Goal: Transaction & Acquisition: Book appointment/travel/reservation

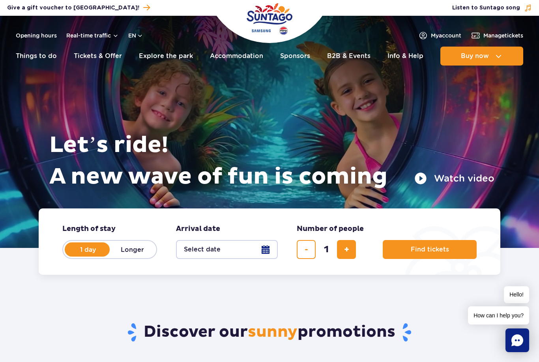
click at [136, 249] on label "Longer" at bounding box center [132, 249] width 45 height 17
click at [118, 256] on input "Longer" at bounding box center [114, 257] width 9 height 2
radio input "false"
radio input "true"
click at [218, 249] on button "Select date" at bounding box center [227, 249] width 102 height 19
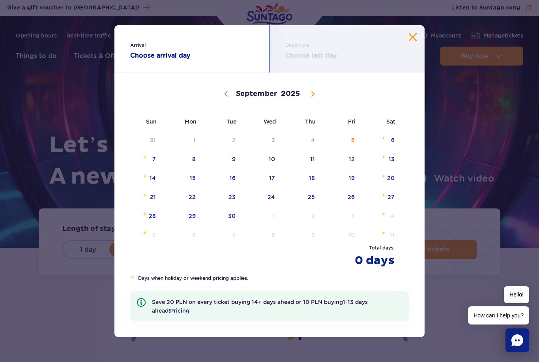
click at [316, 91] on span at bounding box center [312, 93] width 13 height 13
select select "9"
click at [351, 155] on span "10" at bounding box center [341, 159] width 40 height 18
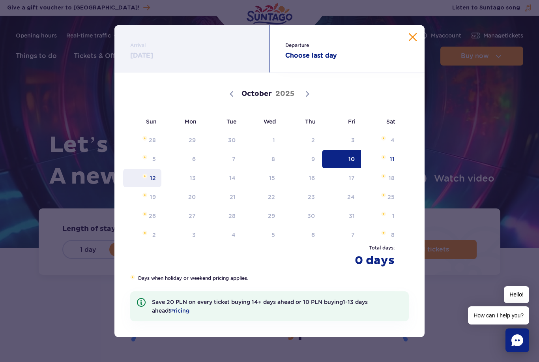
click at [152, 177] on span "12" at bounding box center [142, 178] width 40 height 18
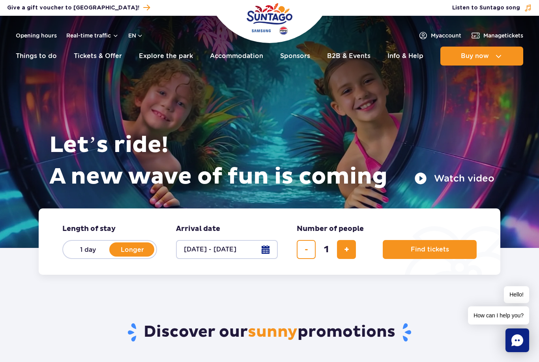
click at [350, 249] on button "add ticket" at bounding box center [346, 249] width 19 height 19
click at [345, 244] on button "add ticket" at bounding box center [346, 249] width 19 height 19
type input "4"
click at [443, 247] on span "Find tickets" at bounding box center [430, 249] width 38 height 7
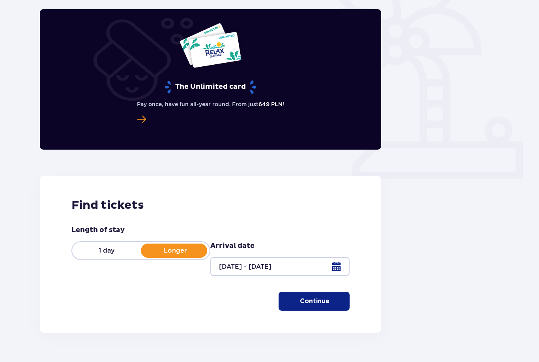
scroll to position [203, 0]
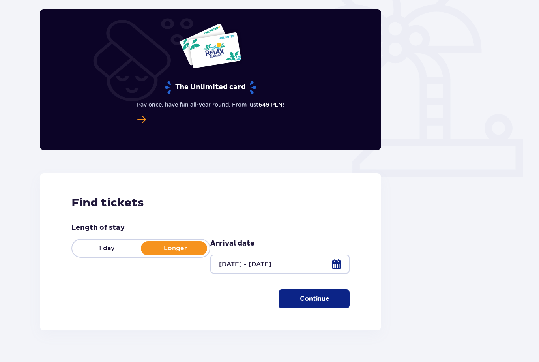
click at [327, 299] on span "button" at bounding box center [331, 299] width 8 height 8
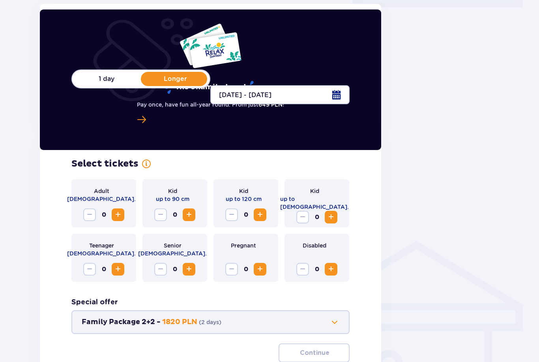
scroll to position [372, 0]
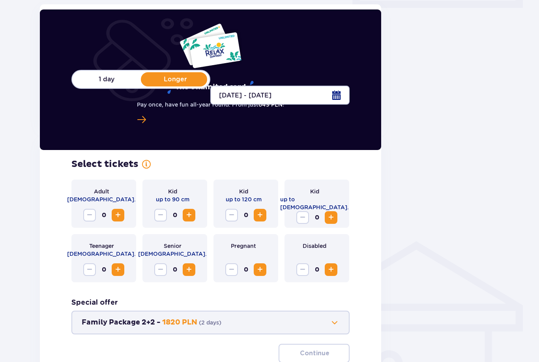
click at [115, 218] on span "Increase" at bounding box center [117, 214] width 9 height 9
click at [114, 216] on span "Increase" at bounding box center [117, 214] width 9 height 9
click at [263, 212] on span "Increase" at bounding box center [259, 214] width 9 height 9
click at [262, 212] on span "Increase" at bounding box center [259, 214] width 9 height 9
click at [333, 215] on span "Increase" at bounding box center [331, 217] width 9 height 9
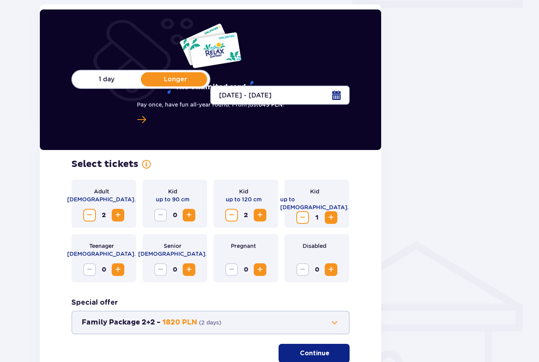
click at [333, 214] on span "Increase" at bounding box center [331, 217] width 9 height 9
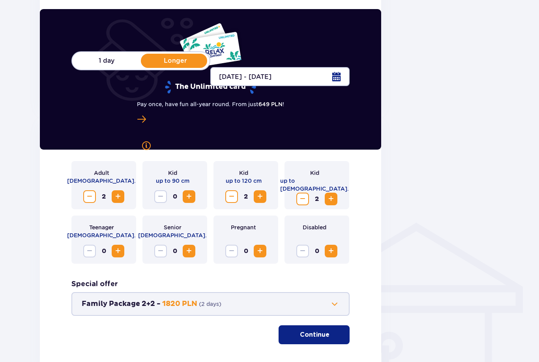
scroll to position [417, 0]
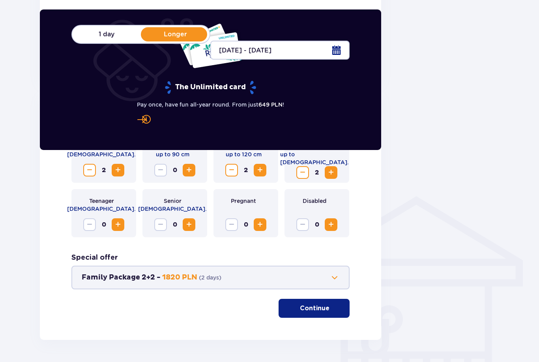
click at [317, 305] on p "Continue" at bounding box center [315, 308] width 30 height 9
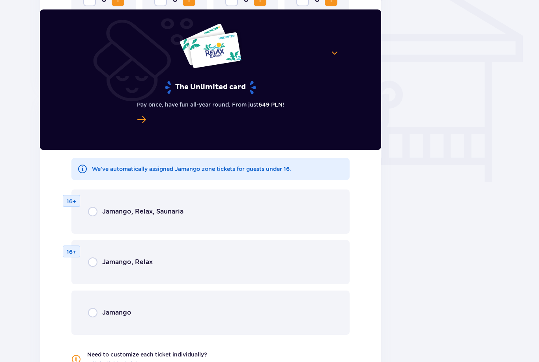
scroll to position [641, 0]
click at [312, 266] on div "Jamango, Relax 16+" at bounding box center [210, 262] width 278 height 44
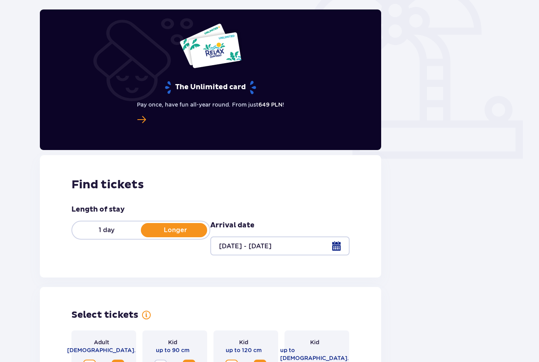
scroll to position [220, 0]
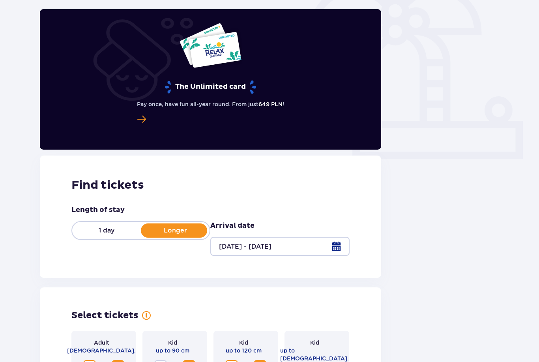
click at [341, 245] on div at bounding box center [279, 246] width 139 height 19
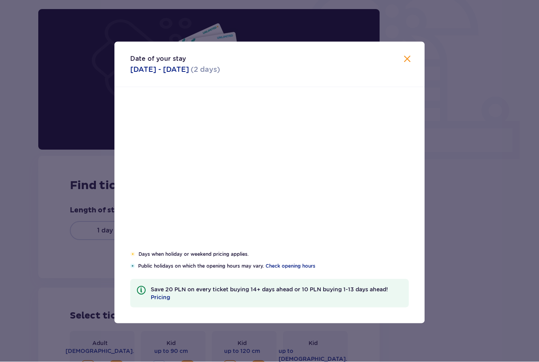
scroll to position [220, 0]
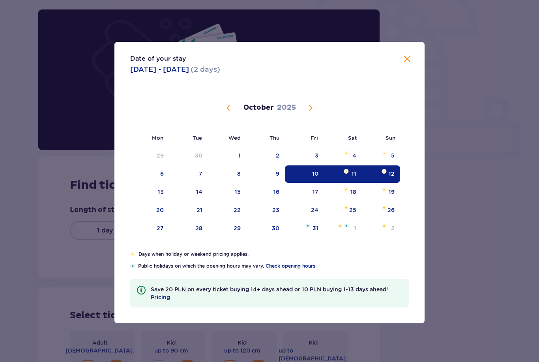
click at [314, 113] on span "Calendar" at bounding box center [310, 107] width 9 height 9
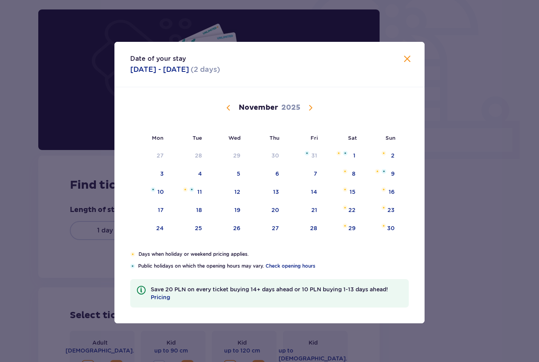
click at [313, 214] on div "21" at bounding box center [315, 210] width 6 height 8
click at [393, 214] on div "23" at bounding box center [391, 210] width 7 height 8
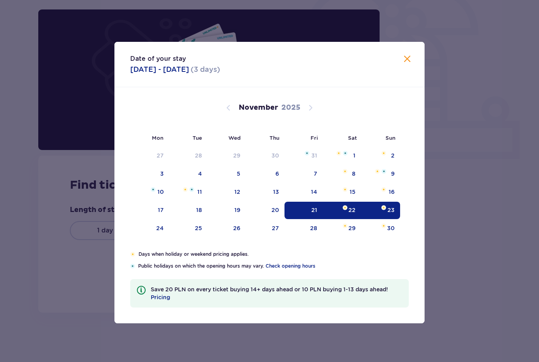
type input "21.11.25 - 23.11.25"
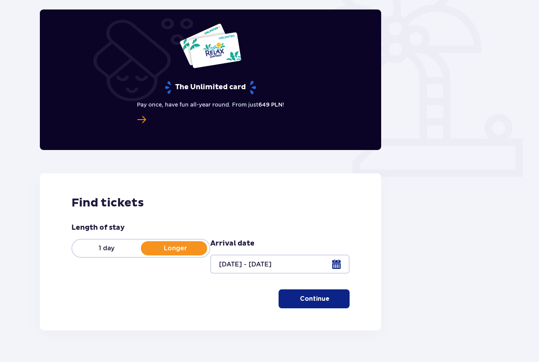
click at [323, 297] on p "Continue" at bounding box center [315, 299] width 30 height 9
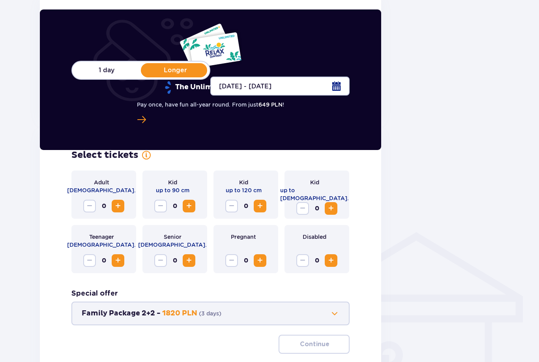
scroll to position [417, 0]
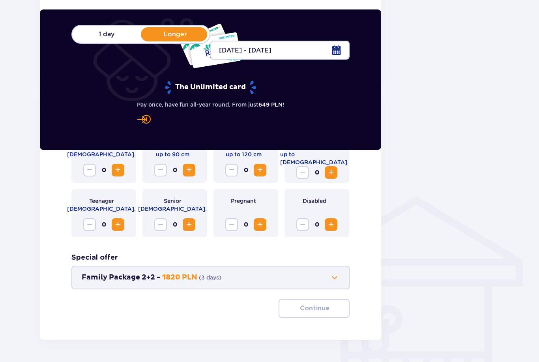
click at [117, 171] on span "Increase" at bounding box center [117, 169] width 9 height 9
click at [116, 171] on span "Increase" at bounding box center [117, 169] width 9 height 9
click at [333, 169] on span "Increase" at bounding box center [331, 172] width 9 height 9
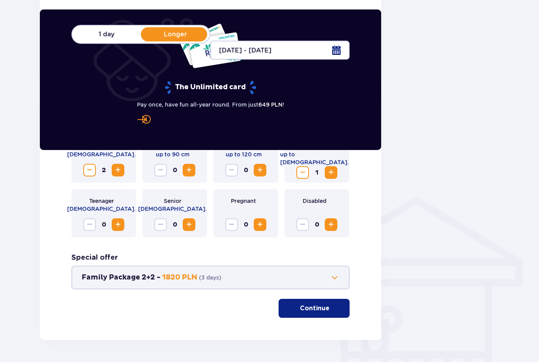
click at [332, 169] on span "Increase" at bounding box center [331, 172] width 9 height 9
click at [262, 170] on span "Increase" at bounding box center [259, 169] width 9 height 9
click at [311, 305] on p "Continue" at bounding box center [315, 308] width 30 height 9
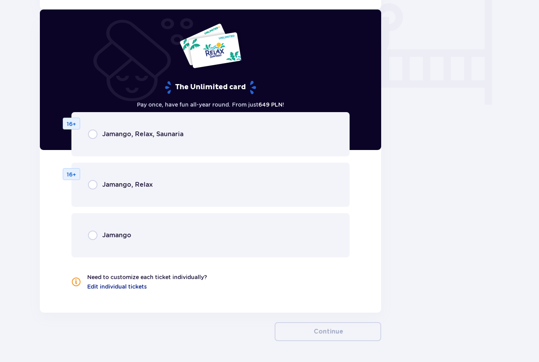
click at [88, 190] on div "Jamango, Relax 16+" at bounding box center [210, 185] width 278 height 44
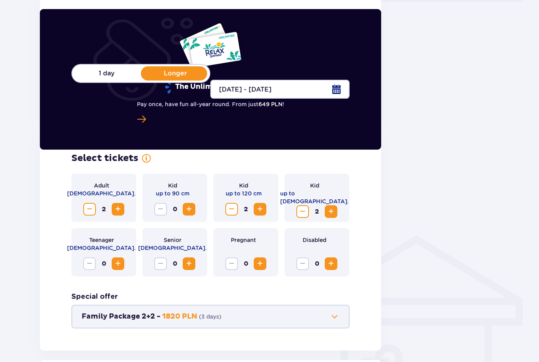
scroll to position [375, 0]
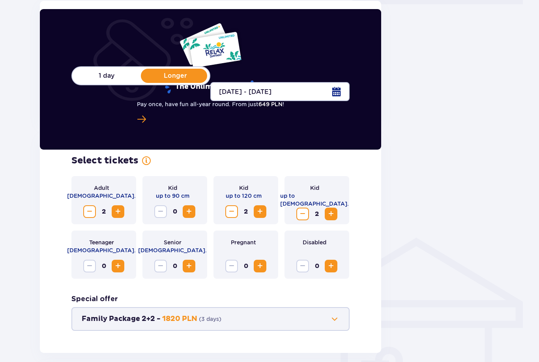
click at [303, 212] on span "Decrease" at bounding box center [302, 214] width 9 height 9
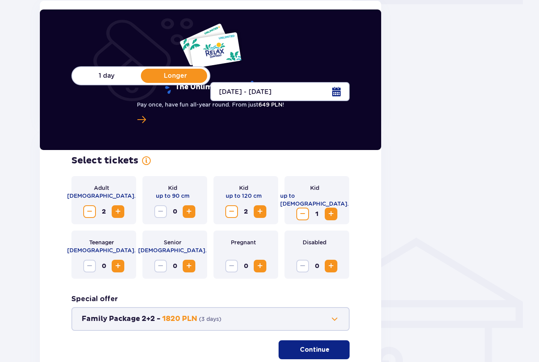
click at [302, 212] on span "Decrease" at bounding box center [302, 213] width 9 height 9
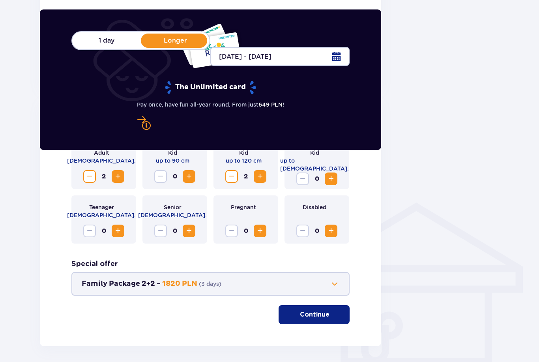
scroll to position [409, 0]
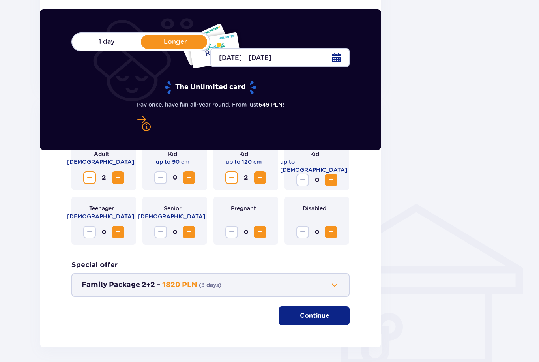
click at [233, 176] on span "Decrease" at bounding box center [231, 177] width 9 height 9
click at [229, 179] on span "Decrease" at bounding box center [231, 177] width 9 height 9
click at [330, 180] on span "Increase" at bounding box center [331, 179] width 9 height 9
click at [313, 317] on p "Continue" at bounding box center [315, 316] width 30 height 9
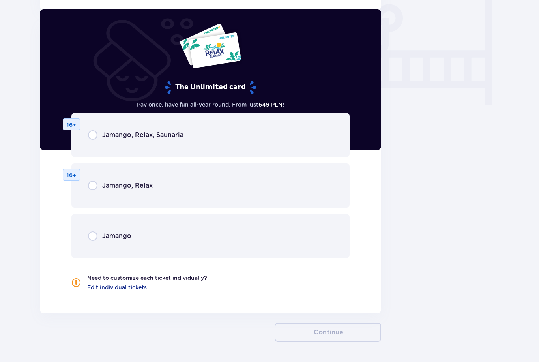
scroll to position [719, 0]
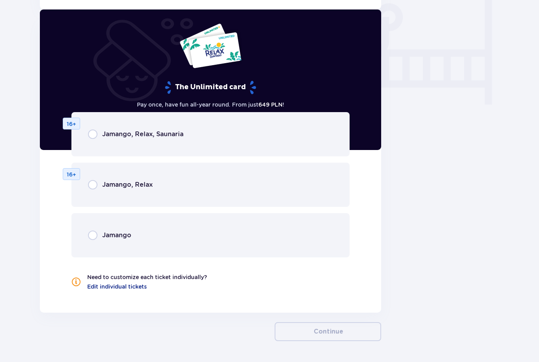
click at [269, 176] on div "Jamango, Relax 16+" at bounding box center [210, 185] width 278 height 44
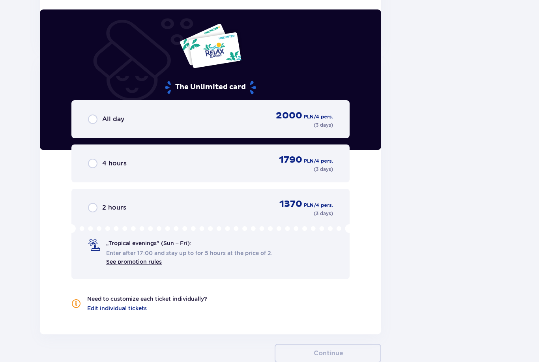
scroll to position [1007, 0]
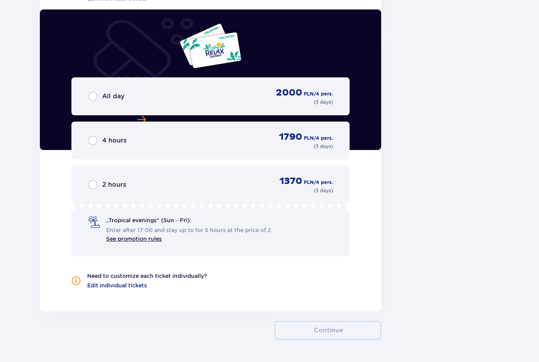
click at [77, 97] on div "All day 2000 PLN / 4 pers. ( 3 days )" at bounding box center [210, 96] width 278 height 38
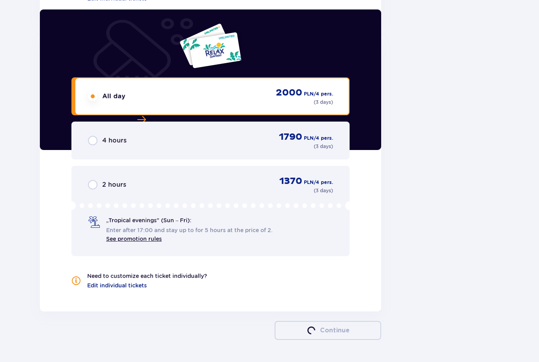
click at [88, 99] on input "radio" at bounding box center [92, 96] width 9 height 9
radio input "true"
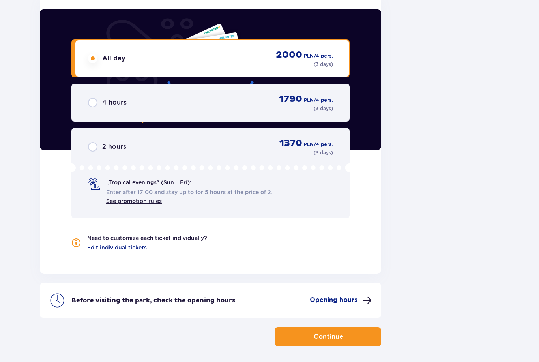
scroll to position [1051, 0]
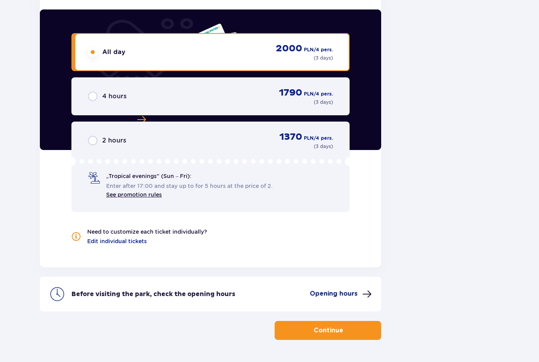
click at [318, 324] on button "Continue" at bounding box center [328, 330] width 107 height 19
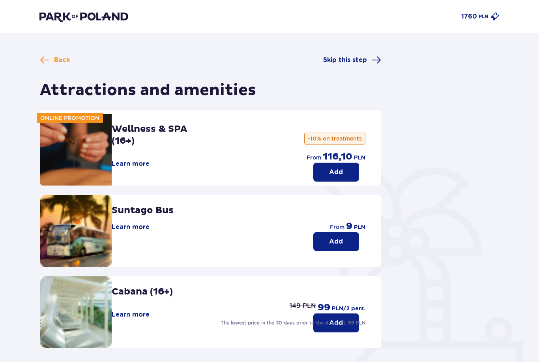
click at [59, 64] on span "Back" at bounding box center [62, 60] width 16 height 9
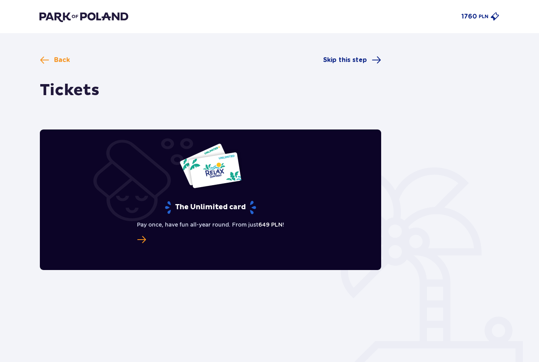
type input "21.11.25 - 23.11.25"
click at [63, 56] on span "Back" at bounding box center [62, 60] width 16 height 9
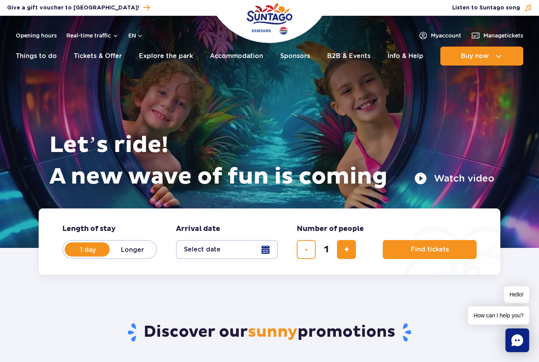
click at [266, 251] on button "Select date" at bounding box center [227, 249] width 102 height 19
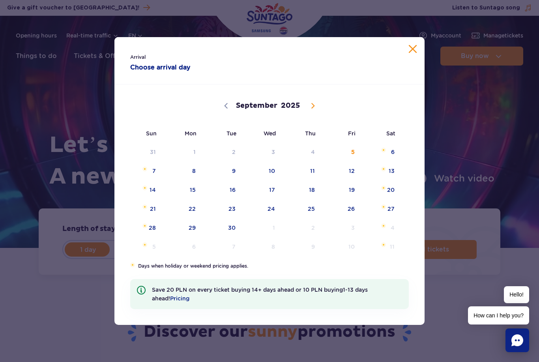
click at [314, 101] on span at bounding box center [312, 105] width 13 height 13
click at [313, 101] on span at bounding box center [312, 105] width 13 height 13
select select "10"
click at [394, 208] on span "22" at bounding box center [381, 209] width 40 height 18
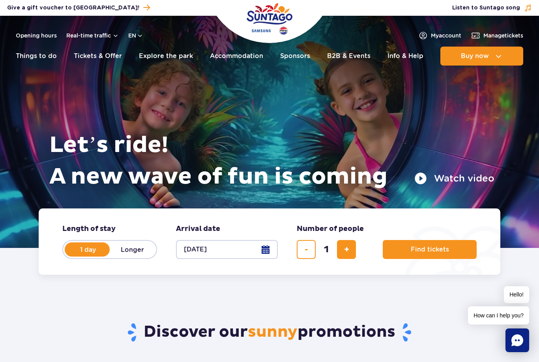
click at [349, 244] on button "add ticket" at bounding box center [346, 249] width 19 height 19
click at [345, 250] on span "add ticket" at bounding box center [346, 250] width 5 height 0
type input "4"
click at [421, 252] on span "Find tickets" at bounding box center [430, 249] width 38 height 7
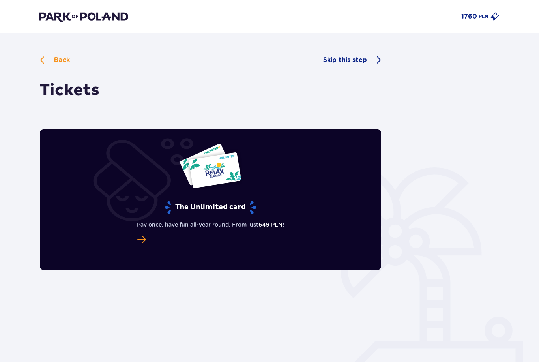
type input "[DATE] - [DATE]"
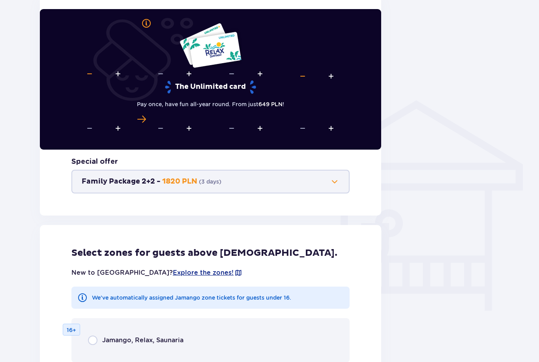
scroll to position [513, 0]
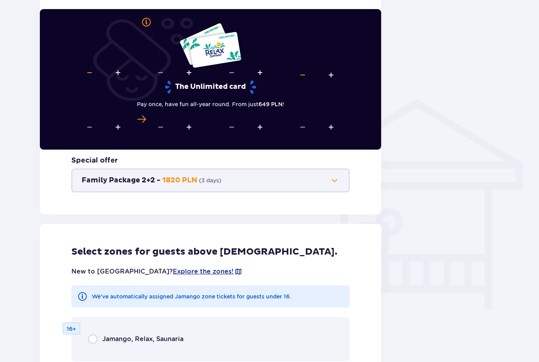
click at [333, 184] on span at bounding box center [334, 180] width 9 height 9
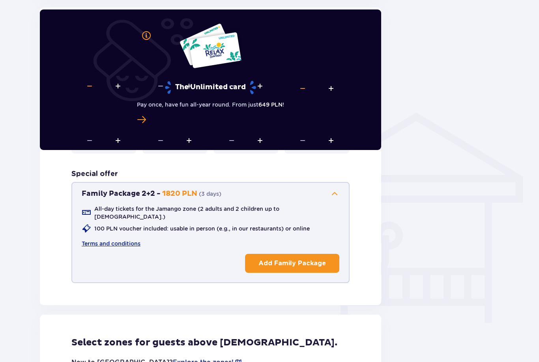
scroll to position [498, 0]
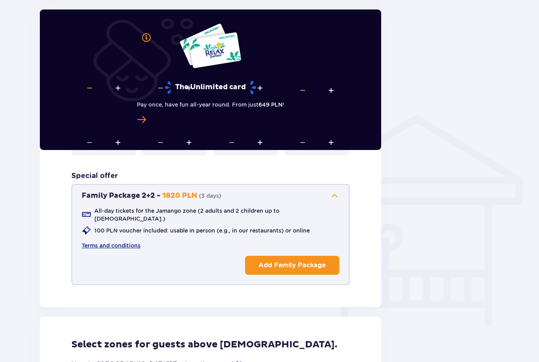
click at [336, 193] on span at bounding box center [334, 195] width 9 height 9
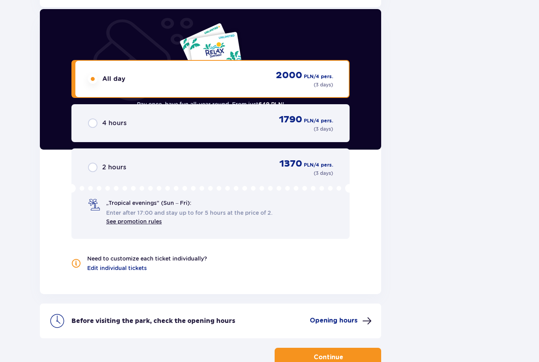
scroll to position [1025, 0]
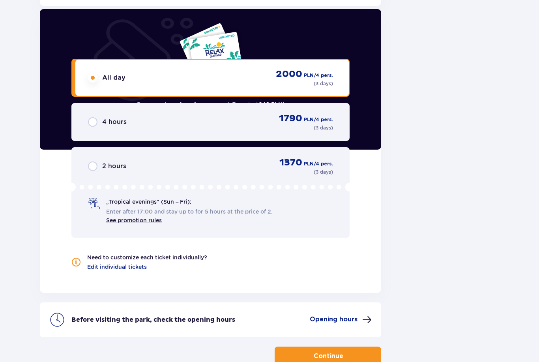
click at [352, 359] on button "Continue" at bounding box center [328, 356] width 107 height 19
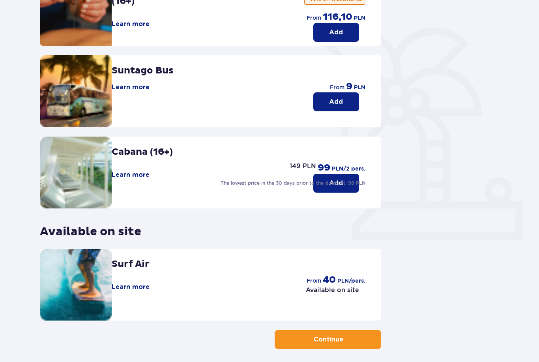
scroll to position [149, 0]
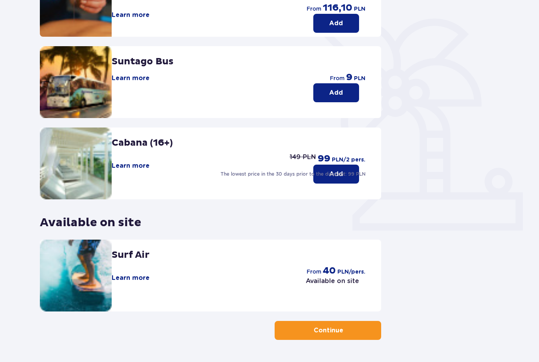
click at [347, 334] on span "button" at bounding box center [344, 331] width 8 height 8
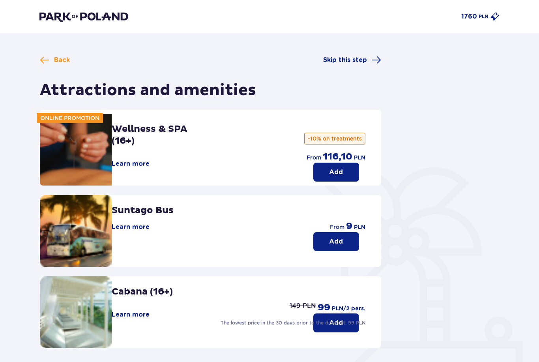
click at [53, 46] on div "Back Skip this step Attractions and amenities ONLINE PROMOTION Wellness & SPA (…" at bounding box center [269, 284] width 539 height 503
click at [48, 56] on span at bounding box center [44, 59] width 9 height 9
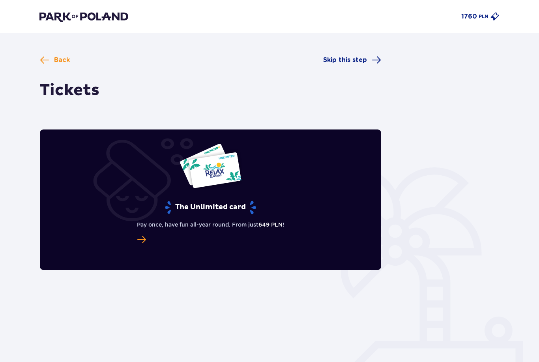
type input "21.11.25 - 23.11.25"
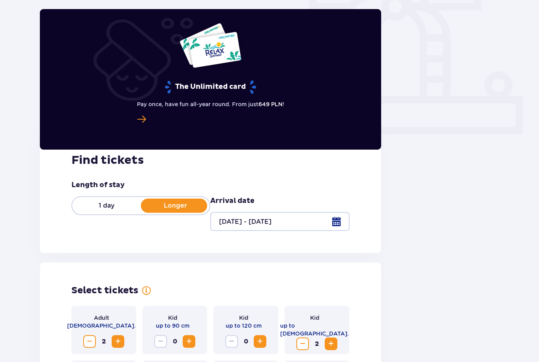
scroll to position [244, 0]
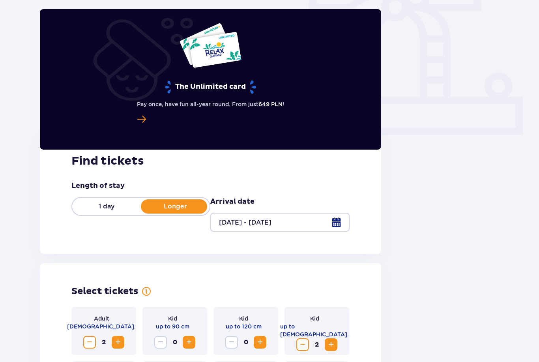
click at [336, 223] on div at bounding box center [279, 222] width 139 height 19
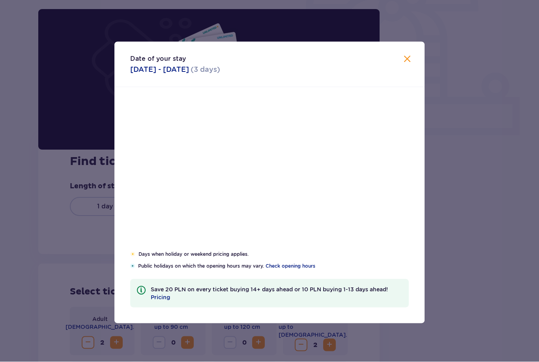
scroll to position [244, 0]
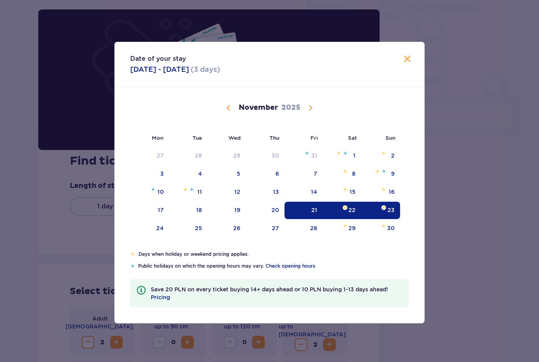
click at [351, 214] on div "22" at bounding box center [352, 210] width 7 height 8
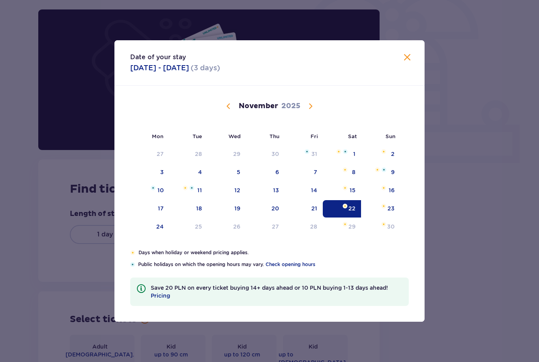
click at [411, 56] on span at bounding box center [407, 57] width 9 height 9
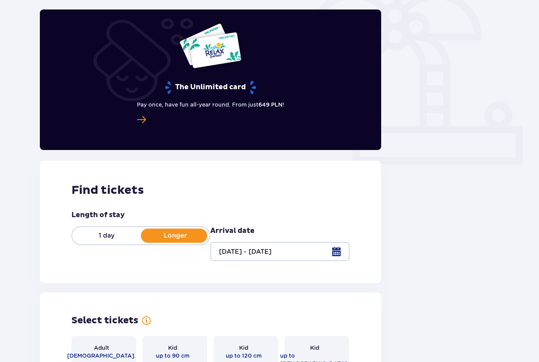
scroll to position [269, 0]
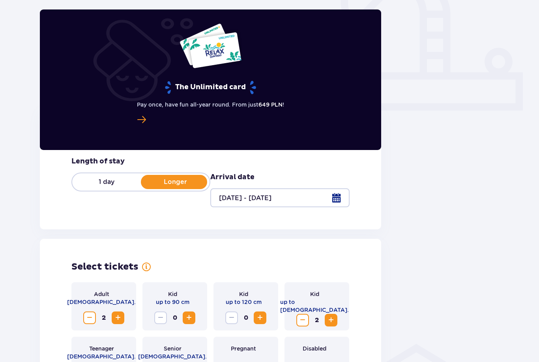
click at [117, 184] on p "1 day" at bounding box center [106, 182] width 69 height 9
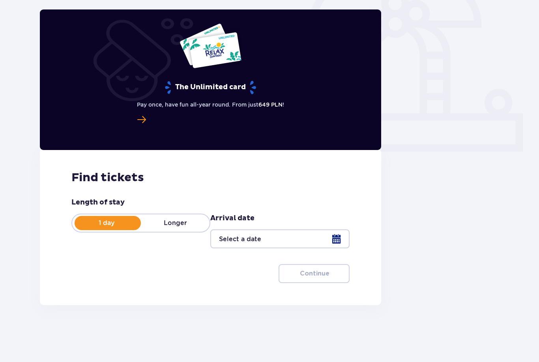
click at [339, 240] on div at bounding box center [279, 238] width 139 height 19
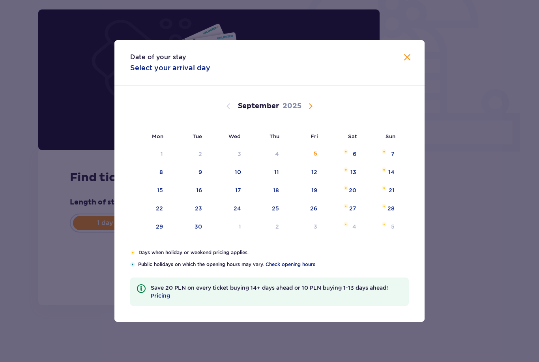
click at [311, 107] on span "Calendar" at bounding box center [310, 105] width 9 height 9
click at [310, 107] on span "Calendar" at bounding box center [310, 105] width 9 height 9
click at [313, 104] on span "Calendar" at bounding box center [310, 105] width 9 height 9
click at [312, 103] on span "Calendar" at bounding box center [310, 105] width 9 height 9
click at [224, 108] on span "Calendar" at bounding box center [228, 105] width 9 height 9
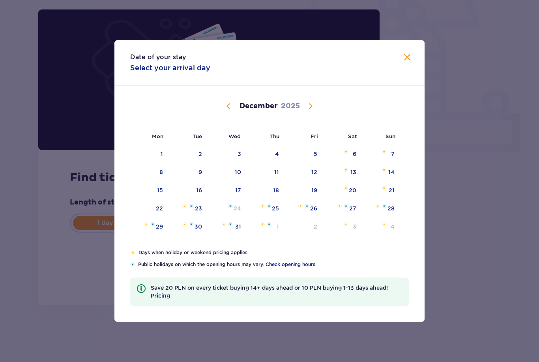
click at [221, 112] on div "December 2025" at bounding box center [269, 115] width 261 height 59
click at [228, 105] on span "Calendar" at bounding box center [228, 105] width 9 height 9
click at [358, 207] on div "22" at bounding box center [342, 208] width 38 height 17
type input "[DATE]"
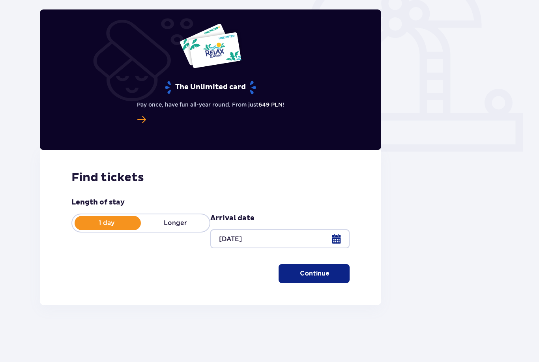
click at [317, 270] on p "Continue" at bounding box center [315, 273] width 30 height 9
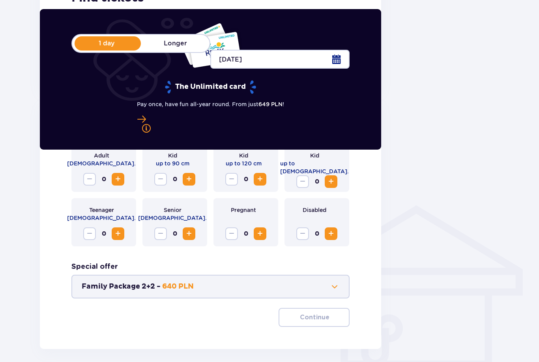
scroll to position [390, 0]
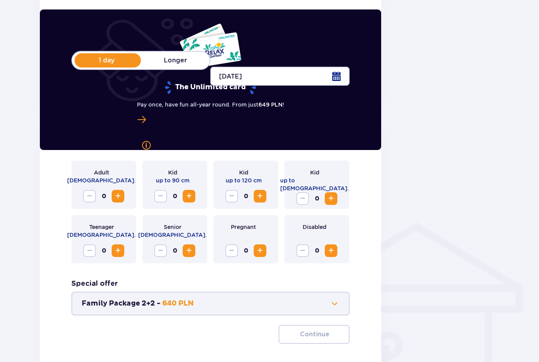
click at [121, 199] on span "Increase" at bounding box center [117, 195] width 9 height 9
click at [330, 199] on span "Increase" at bounding box center [331, 198] width 9 height 9
click at [322, 334] on p "Continue" at bounding box center [315, 334] width 30 height 9
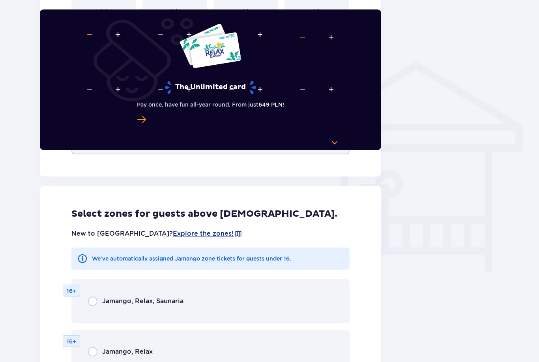
scroll to position [589, 0]
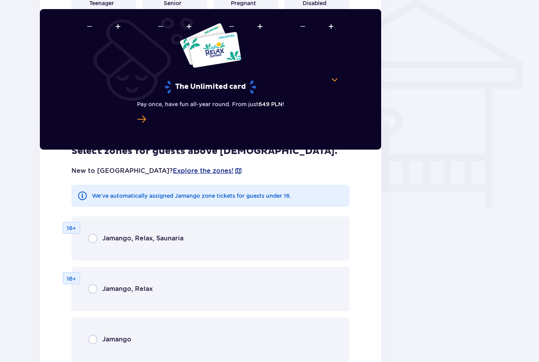
click at [233, 283] on div "Jamango, Relax 16+" at bounding box center [210, 289] width 278 height 44
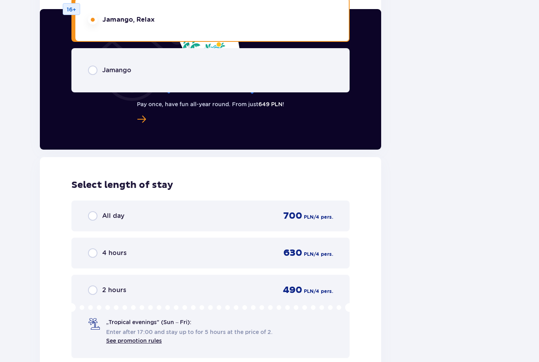
scroll to position [884, 0]
click at [94, 217] on input "radio" at bounding box center [92, 215] width 9 height 9
radio input "true"
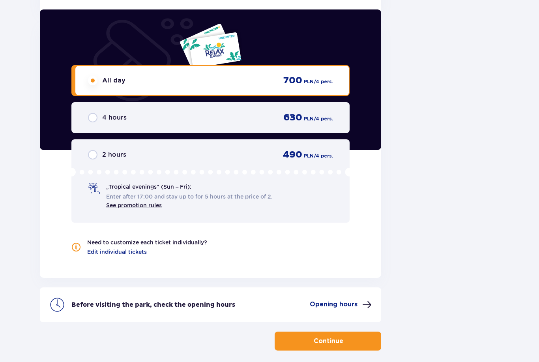
scroll to position [1030, 0]
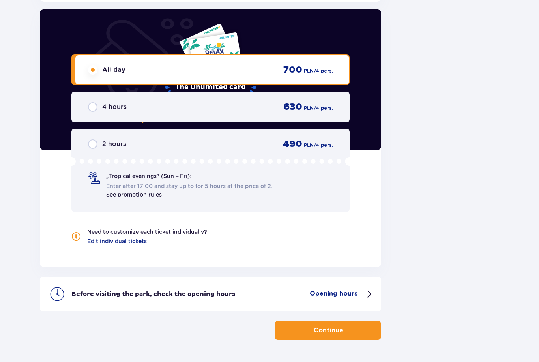
click at [318, 330] on p "Continue" at bounding box center [329, 330] width 30 height 9
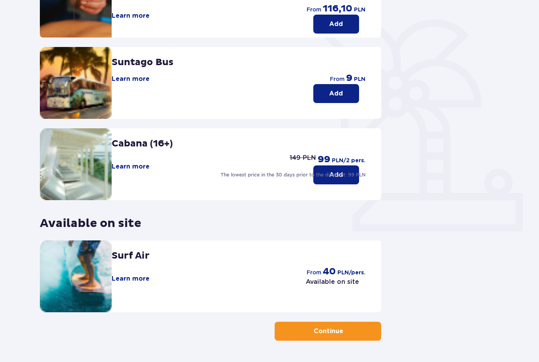
scroll to position [149, 0]
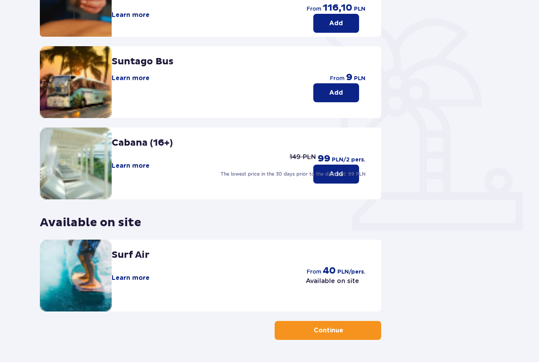
click at [133, 169] on button "Learn more" at bounding box center [131, 165] width 38 height 9
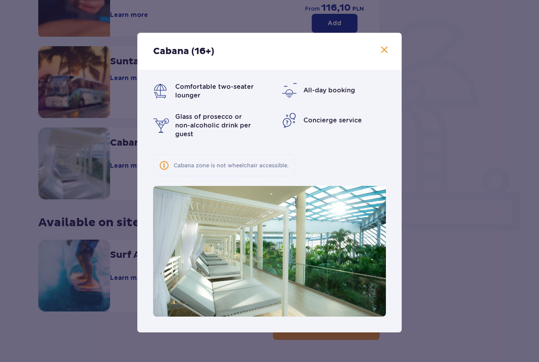
click at [390, 60] on div "Cabana (16+)" at bounding box center [269, 51] width 265 height 37
click at [385, 55] on span at bounding box center [384, 49] width 9 height 9
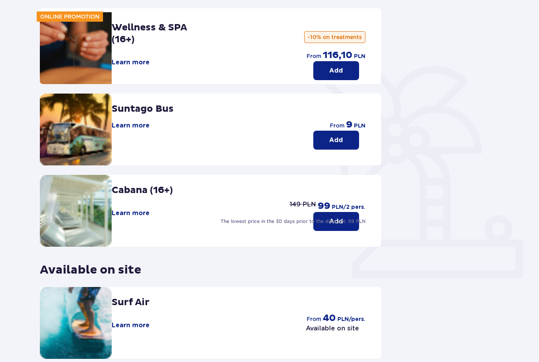
scroll to position [149, 0]
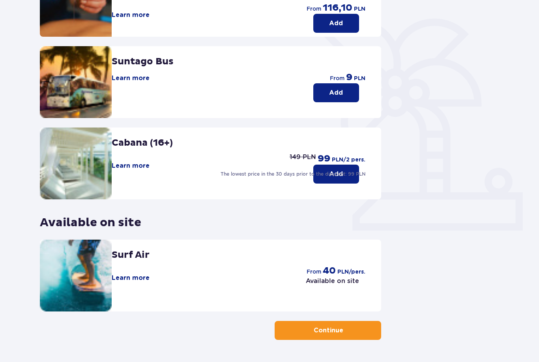
click at [330, 327] on p "Continue" at bounding box center [329, 330] width 30 height 9
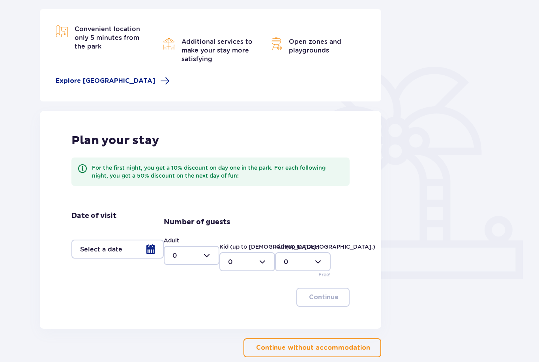
scroll to position [101, 0]
click at [150, 247] on div at bounding box center [117, 249] width 92 height 19
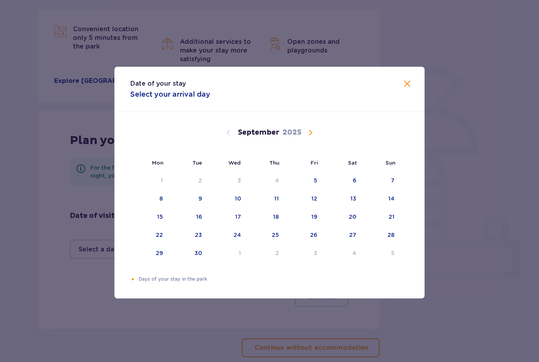
click at [441, 134] on div "Date of your stay Select your arrival day Mon Tue Wed Thu Fri Sat Sun August 20…" at bounding box center [269, 182] width 539 height 365
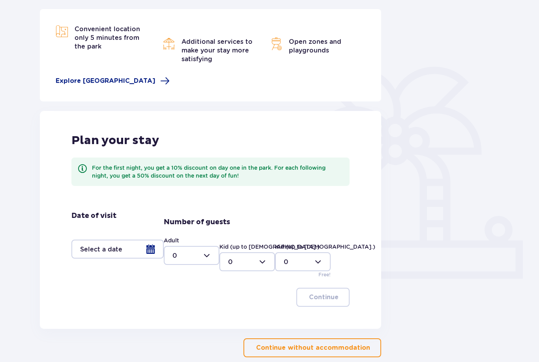
click at [150, 244] on div at bounding box center [117, 249] width 92 height 19
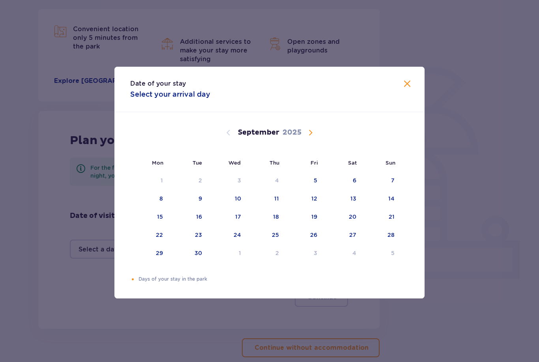
click at [308, 137] on span "Calendar" at bounding box center [310, 132] width 9 height 9
click at [312, 137] on span "Calendar" at bounding box center [310, 132] width 9 height 9
click at [352, 239] on div "22" at bounding box center [352, 235] width 7 height 8
click at [411, 89] on span at bounding box center [407, 83] width 9 height 9
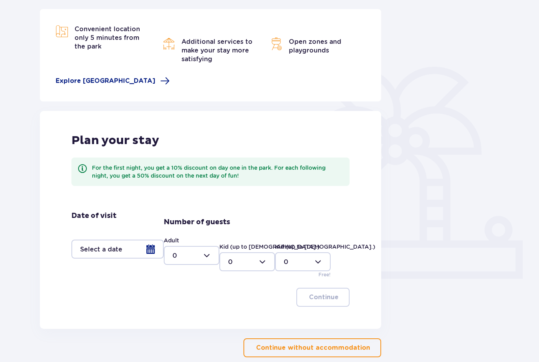
click at [151, 246] on div at bounding box center [117, 249] width 92 height 19
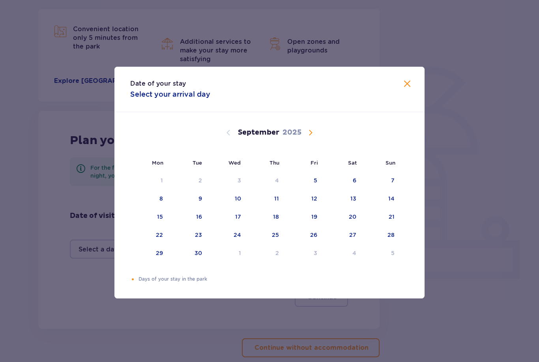
click at [311, 137] on span "Calendar" at bounding box center [310, 132] width 9 height 9
click at [310, 137] on span "Calendar" at bounding box center [310, 132] width 9 height 9
click at [313, 239] on div "21" at bounding box center [315, 235] width 6 height 8
click at [393, 239] on div "23" at bounding box center [391, 235] width 7 height 8
type input "21.11.25 - 23.11.25"
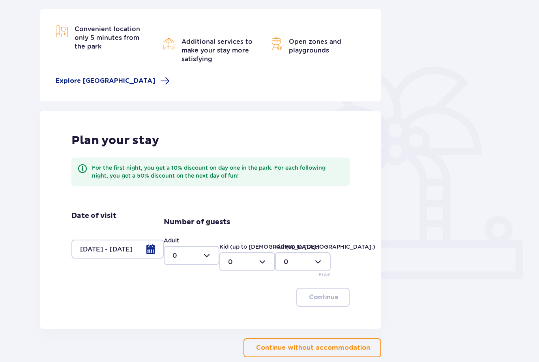
click at [208, 249] on div at bounding box center [192, 255] width 56 height 19
click at [202, 306] on span "2" at bounding box center [192, 312] width 54 height 17
type input "2"
click at [268, 260] on div at bounding box center [248, 261] width 56 height 19
click at [261, 315] on div "2" at bounding box center [247, 319] width 38 height 9
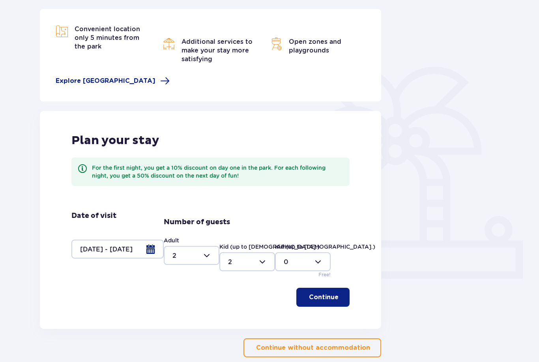
type input "2"
click at [334, 296] on p "Continue" at bounding box center [324, 297] width 30 height 9
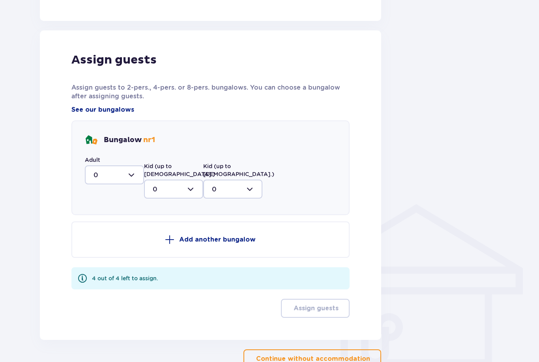
scroll to position [409, 0]
click at [134, 168] on div at bounding box center [114, 174] width 59 height 19
click at [129, 231] on div "2" at bounding box center [115, 231] width 42 height 9
type input "2"
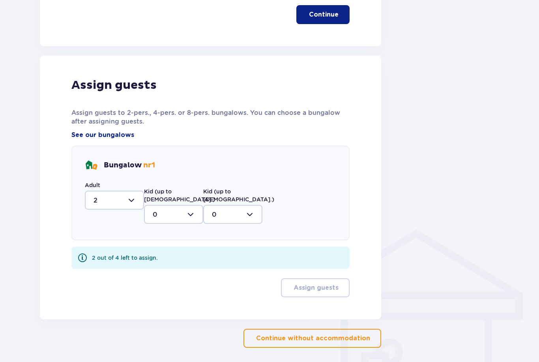
click at [182, 179] on div "Bungalow nr 1 Adult 2 Kid (up to 12 y.o.) 0 Kid (up to 3 y.o.) 0" at bounding box center [210, 193] width 278 height 95
click at [191, 205] on div at bounding box center [173, 214] width 59 height 19
click at [188, 267] on div "2" at bounding box center [174, 271] width 42 height 9
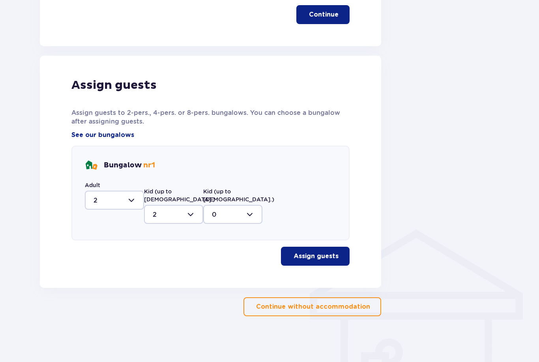
type input "2"
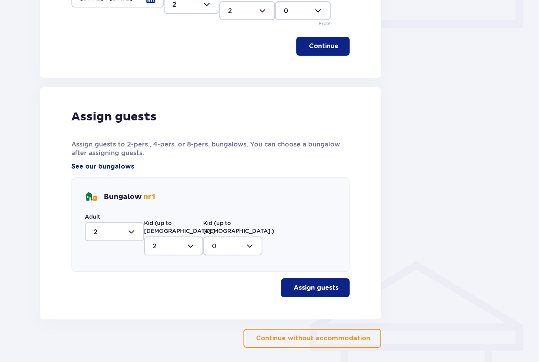
click at [329, 283] on p "Assign guests" at bounding box center [316, 287] width 45 height 9
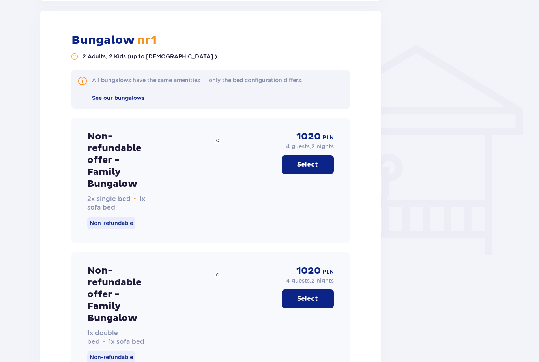
scroll to position [570, 0]
